Goal: Book appointment/travel/reservation

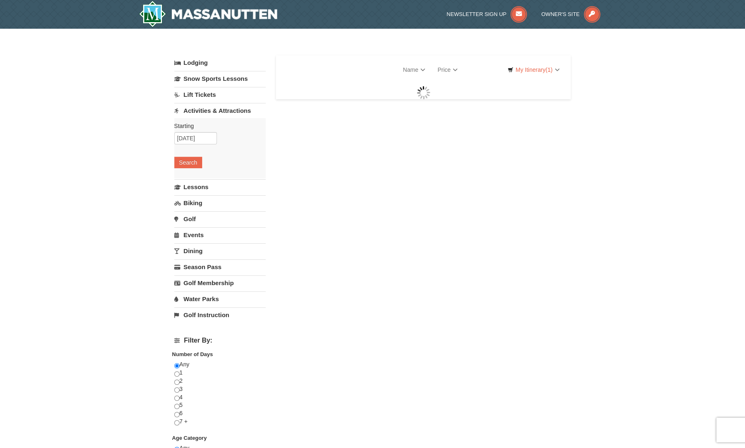
click at [559, 250] on div "Lodging Arrival Please format dates MM/DD/YYYY [DATE] Departure Please format d…" at bounding box center [372, 367] width 397 height 625
click at [496, 229] on div "Lodging Arrival Please format dates MM/DD/YYYY [DATE] Departure Please format d…" at bounding box center [372, 367] width 397 height 625
select select "9"
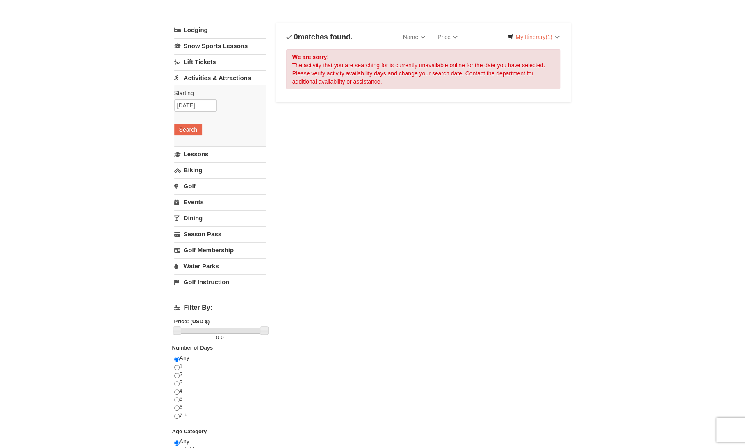
scroll to position [107, 0]
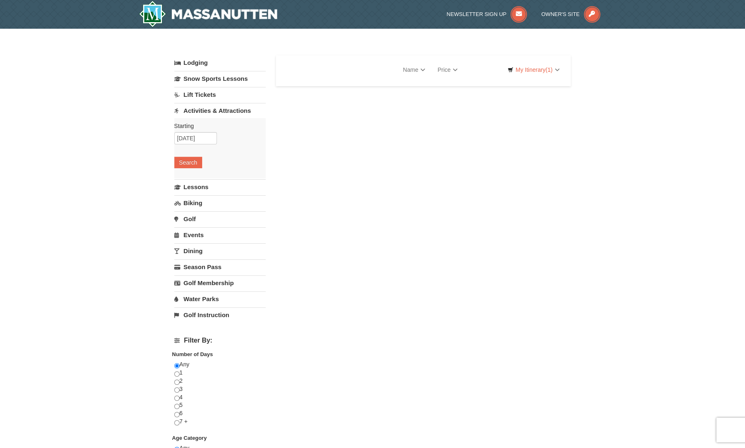
select select "9"
